Goal: Navigation & Orientation: Find specific page/section

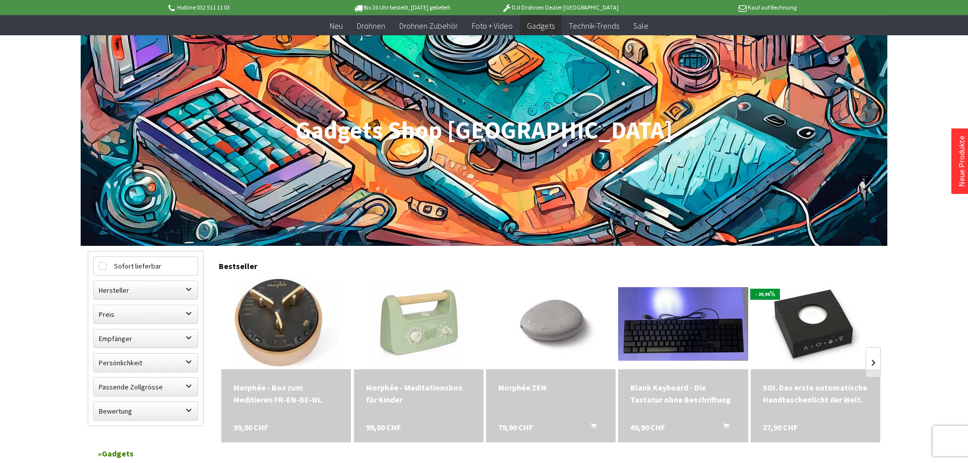
scroll to position [154, 0]
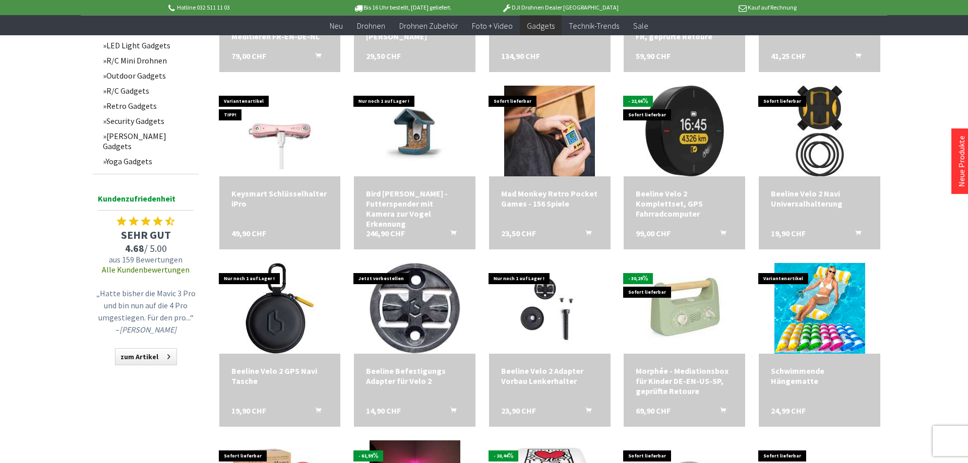
scroll to position [823, 0]
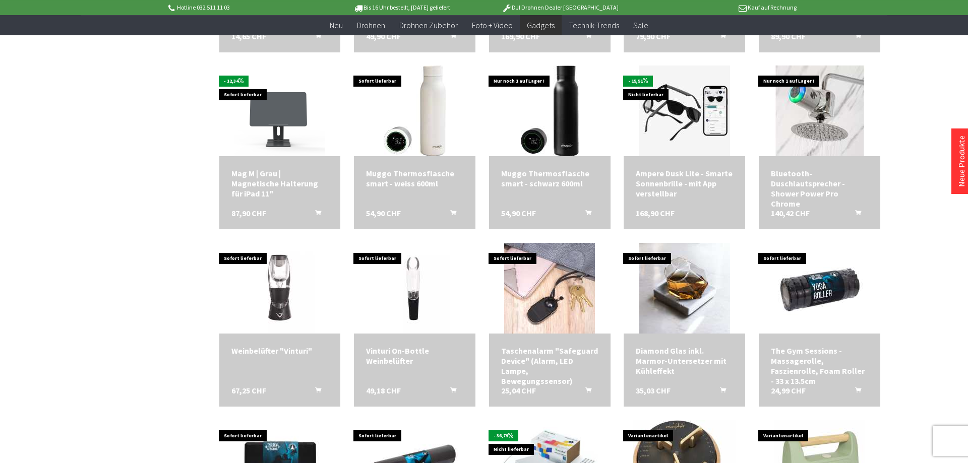
scroll to position [1285, 0]
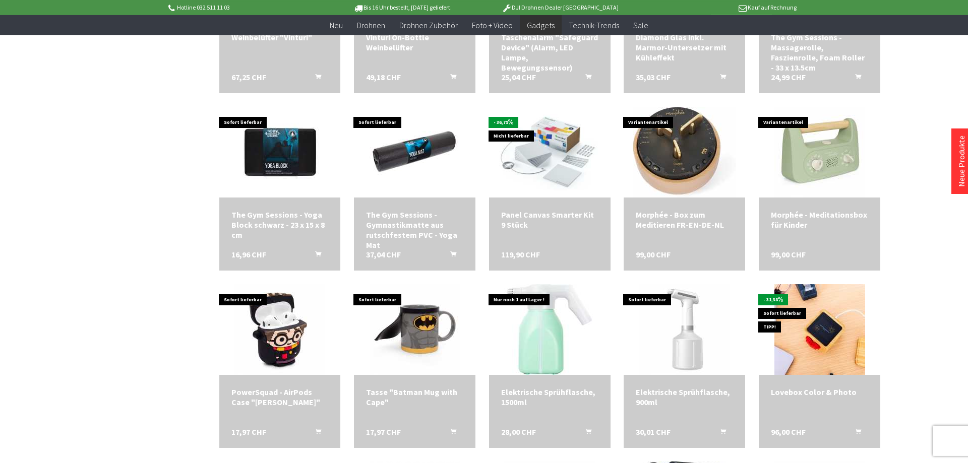
scroll to position [1543, 0]
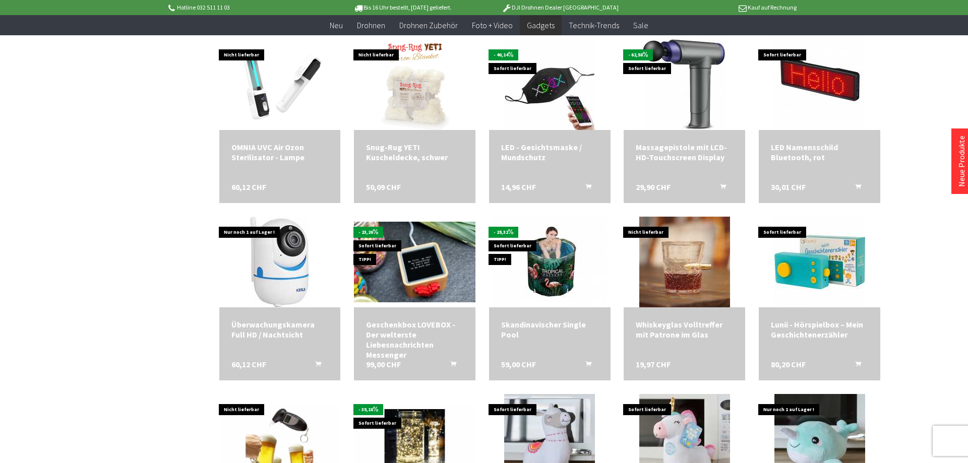
scroll to position [2160, 0]
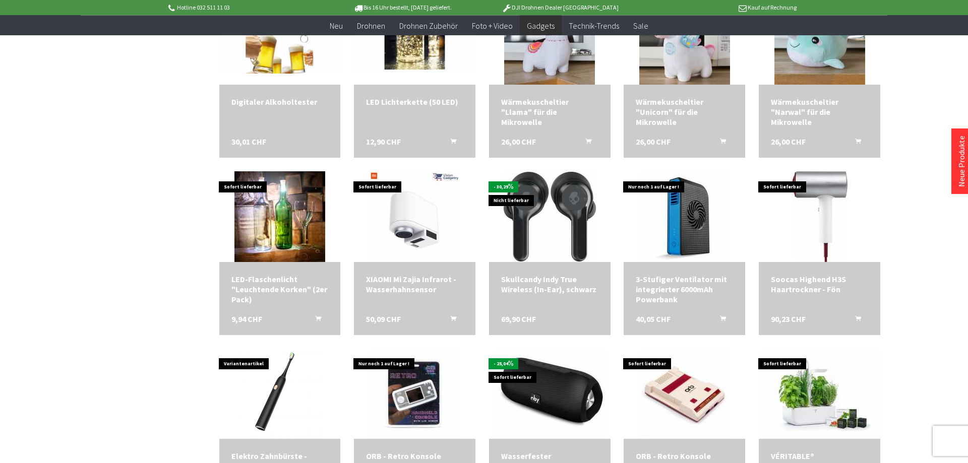
scroll to position [2417, 0]
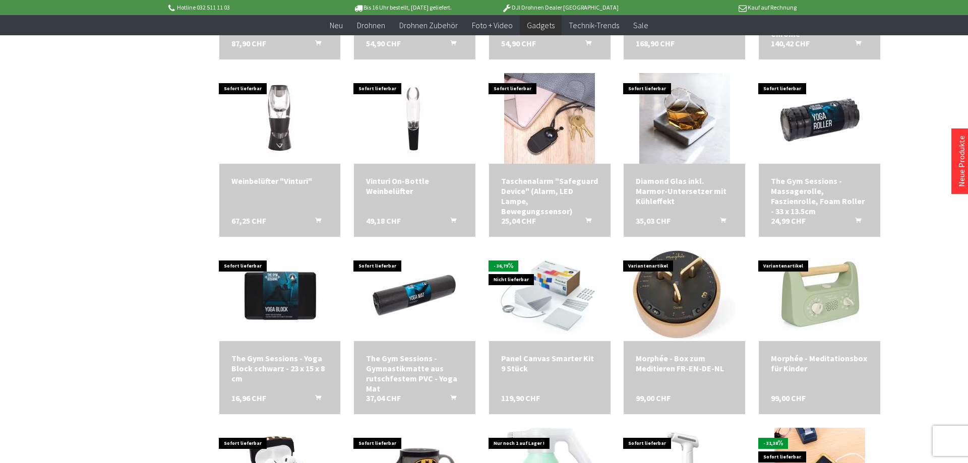
scroll to position [1131, 0]
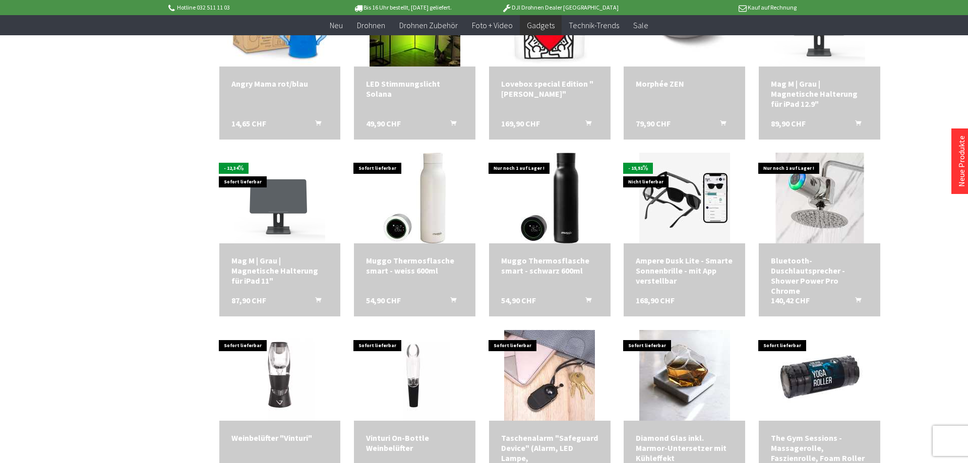
scroll to position [1281, 0]
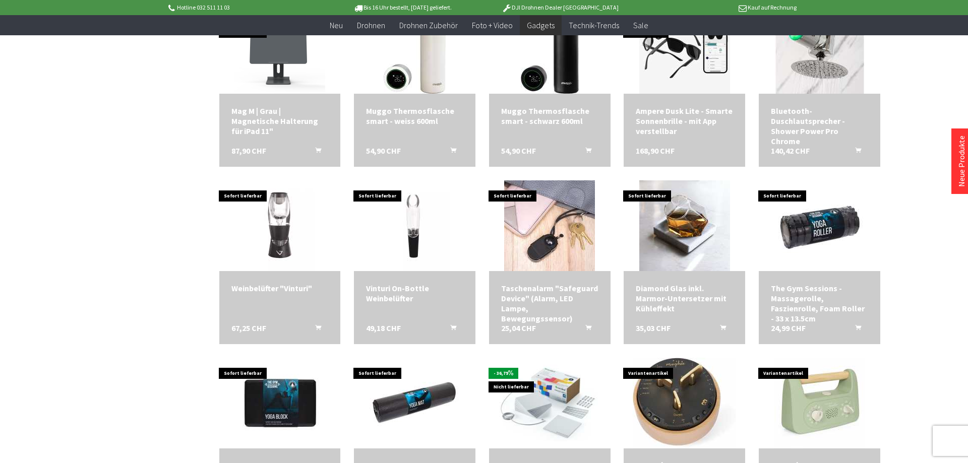
scroll to position [1692, 0]
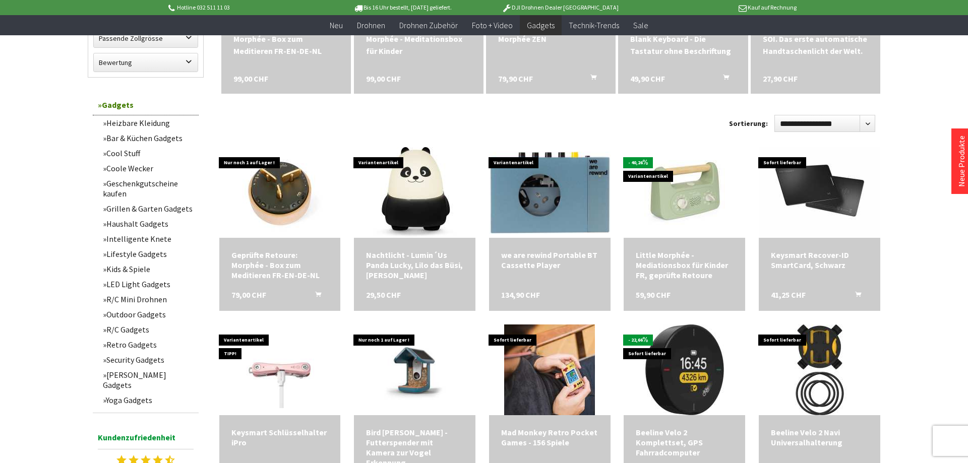
scroll to position [449, 0]
